Goal: Task Accomplishment & Management: Use online tool/utility

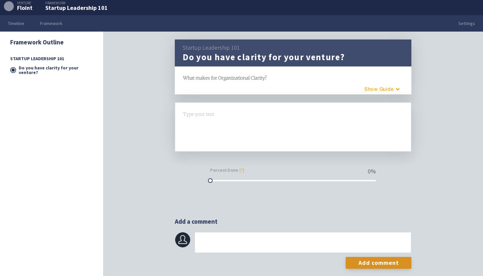
scroll to position [20, 0]
drag, startPoint x: 213, startPoint y: 180, endPoint x: 225, endPoint y: 178, distance: 11.6
click at [225, 178] on div at bounding box center [293, 180] width 166 height 5
drag, startPoint x: 233, startPoint y: 180, endPoint x: 205, endPoint y: 182, distance: 28.7
click at [205, 182] on div "Type your text H1 H2 Percent Done [?] 14 %" at bounding box center [293, 142] width 237 height 81
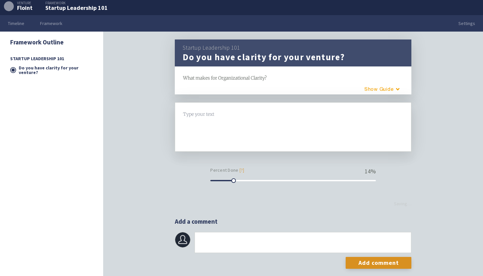
click at [222, 141] on div at bounding box center [293, 126] width 220 height 33
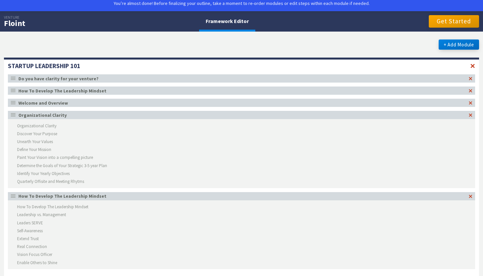
scroll to position [24, 0]
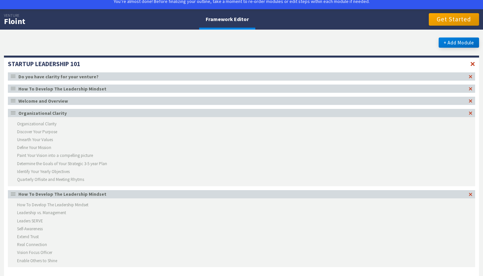
click at [88, 88] on div "How To Develop The Leadership Mindset" at bounding box center [242, 88] width 448 height 5
click at [100, 90] on div "How To Develop The Leadership Mindset" at bounding box center [242, 88] width 448 height 5
click at [42, 124] on li "Organizational Clarity" at bounding box center [241, 124] width 467 height 8
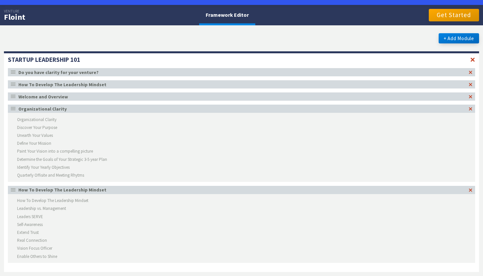
scroll to position [28, 0]
click at [450, 38] on button "+ Add Module" at bounding box center [459, 38] width 40 height 10
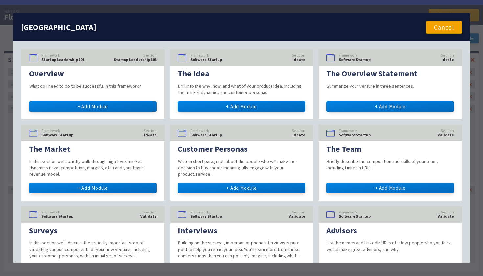
click at [447, 29] on button "Cancel" at bounding box center [444, 27] width 36 height 12
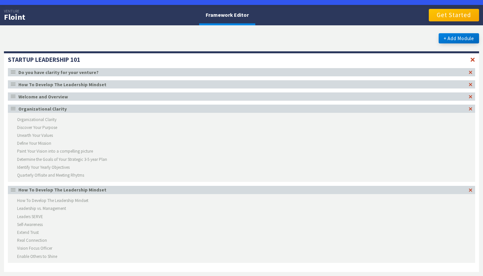
click at [439, 15] on button "Get Started" at bounding box center [454, 15] width 50 height 12
click at [141, 121] on li "Organizational Clarity" at bounding box center [241, 119] width 467 height 8
click at [474, 61] on div at bounding box center [472, 60] width 5 height 6
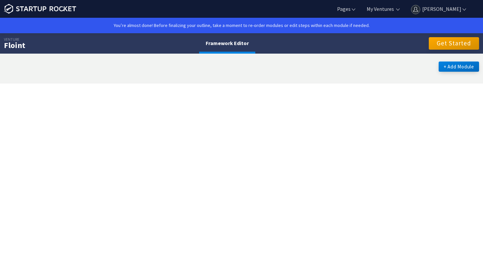
scroll to position [0, 0]
click at [467, 64] on button "+ Add Module" at bounding box center [459, 66] width 40 height 10
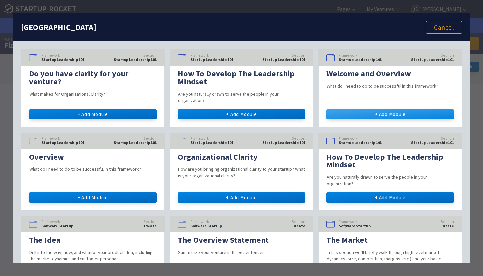
click at [432, 109] on button "+ Add Module" at bounding box center [390, 114] width 128 height 10
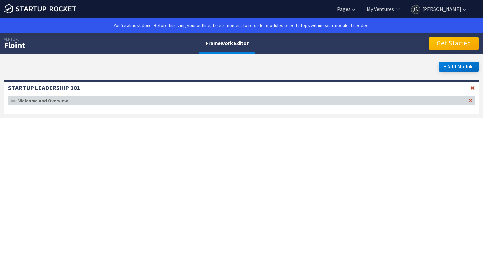
click at [454, 42] on button "Get Started" at bounding box center [454, 43] width 50 height 12
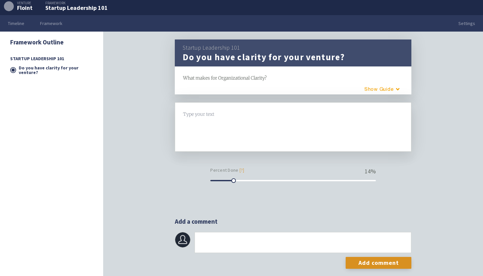
scroll to position [20, 0]
click at [254, 129] on div at bounding box center [293, 126] width 220 height 33
drag, startPoint x: 227, startPoint y: 182, endPoint x: 274, endPoint y: 184, distance: 47.0
click at [274, 184] on form "Type your text H1 H2 Percent Done [?] 27 %" at bounding box center [293, 151] width 237 height 99
drag, startPoint x: 274, startPoint y: 181, endPoint x: 181, endPoint y: 186, distance: 92.8
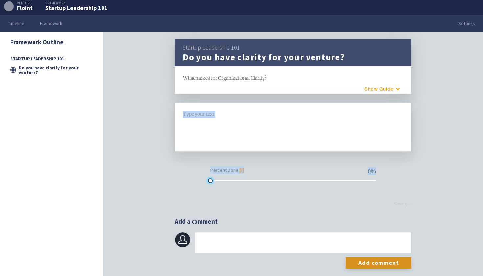
click at [181, 186] on form "Type your text H1 H2 Percent Done [?] 0 % Saving…" at bounding box center [293, 151] width 237 height 99
click at [248, 166] on p "Percent Done [?]" at bounding box center [293, 170] width 166 height 10
click at [375, 82] on div "Startup Leadership 101 Do you have clarity for your venture? framework What mak…" at bounding box center [293, 66] width 237 height 55
click at [375, 88] on button "Guide" at bounding box center [380, 88] width 56 height 11
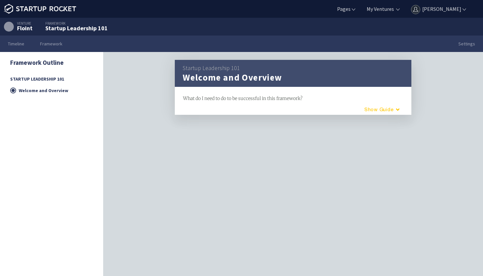
click at [386, 109] on button "Guide" at bounding box center [380, 109] width 56 height 11
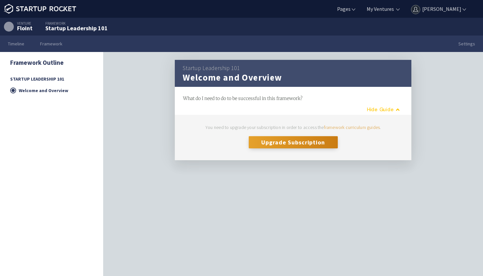
click at [386, 109] on button "Guide" at bounding box center [380, 109] width 53 height 11
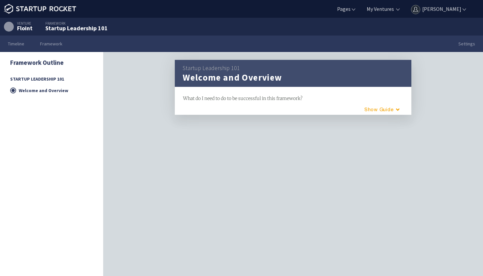
click at [214, 123] on form at bounding box center [293, 125] width 237 height 5
click at [50, 45] on link "Framework" at bounding box center [51, 43] width 38 height 16
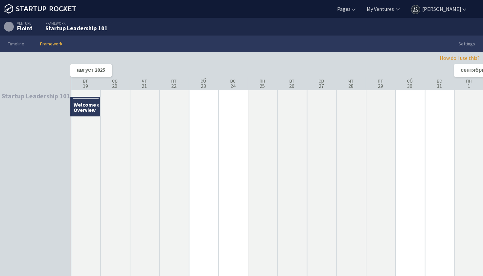
click at [53, 47] on link "Framework" at bounding box center [51, 43] width 38 height 16
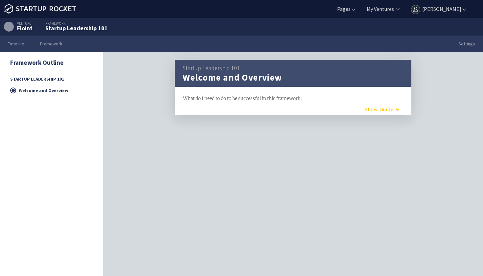
click at [384, 112] on button "Guide" at bounding box center [380, 109] width 56 height 11
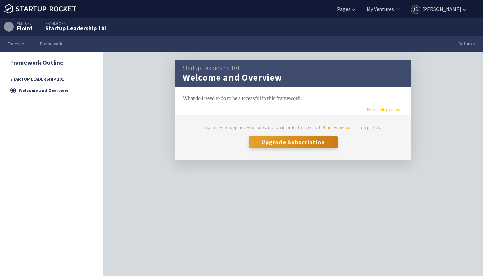
click at [384, 112] on button "Guide" at bounding box center [380, 109] width 53 height 11
